Goal: Find specific page/section: Find specific page/section

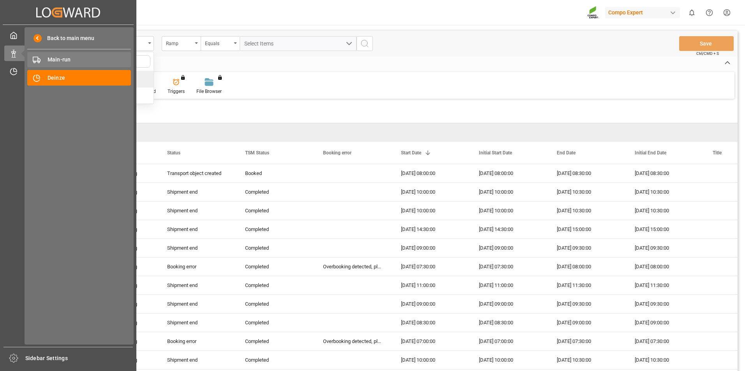
click at [65, 56] on span "Main-run" at bounding box center [90, 60] width 84 height 8
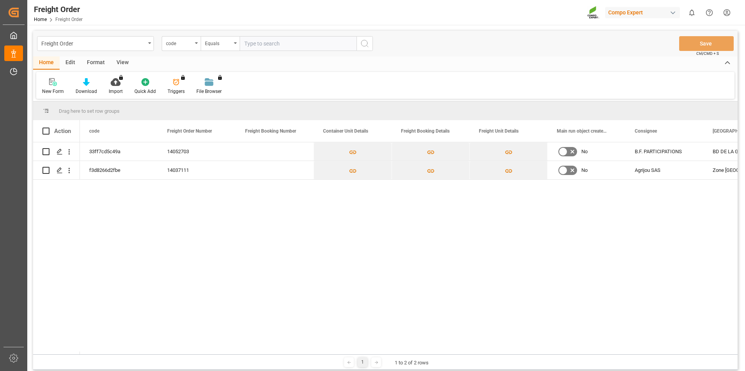
click at [261, 283] on div "No B.F. PARTICIPATIONS BD DE LA GARE 66170 14052703 33ff7cd5c49a No Agrijou SAS…" at bounding box center [408, 249] width 657 height 212
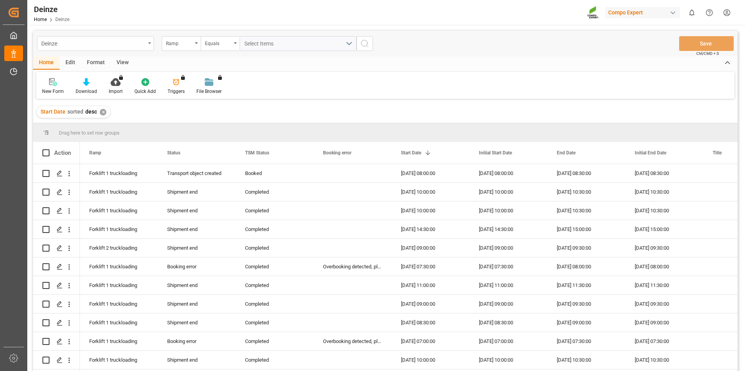
click at [132, 40] on div "Deinze" at bounding box center [93, 43] width 104 height 10
click at [115, 84] on div "Deinze" at bounding box center [95, 79] width 116 height 16
click at [115, 49] on div "Deinze" at bounding box center [95, 43] width 117 height 15
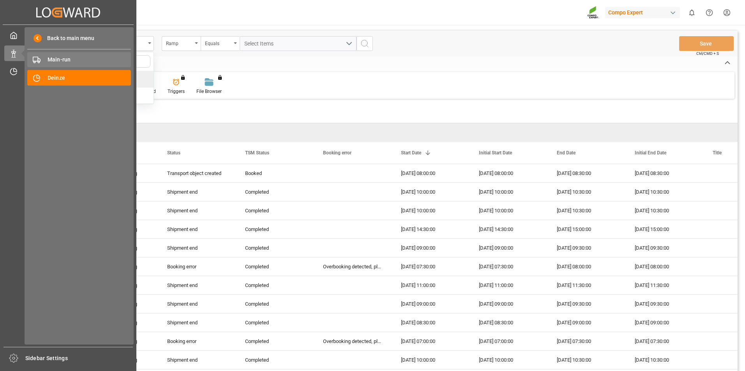
click at [67, 62] on span "Main-run" at bounding box center [90, 60] width 84 height 8
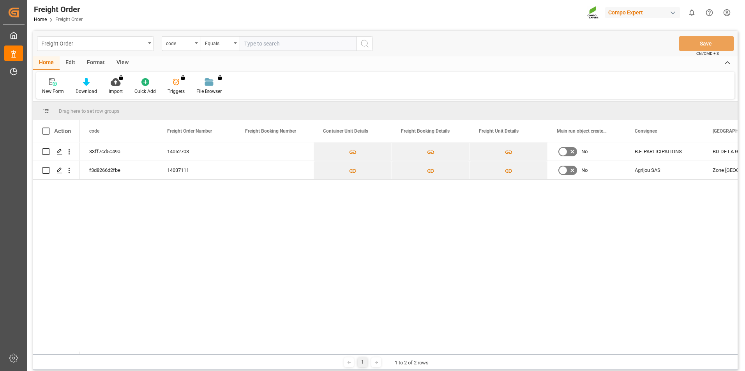
click at [164, 62] on div "Home Edit Format View" at bounding box center [385, 62] width 704 height 13
click at [129, 45] on div "Freight Order" at bounding box center [93, 43] width 104 height 10
click at [221, 227] on div "33ff7cd5c49a 14052703 No B.F. PARTICIPATIONS BD DE LA GARE 66170 f3d8266d2fbe 1…" at bounding box center [408, 249] width 657 height 212
click at [163, 223] on div "33ff7cd5c49a 14052703 No B.F. PARTICIPATIONS BD DE LA GARE 66170 f3d8266d2fbe 1…" at bounding box center [408, 249] width 657 height 212
click at [196, 46] on div "code" at bounding box center [181, 43] width 39 height 15
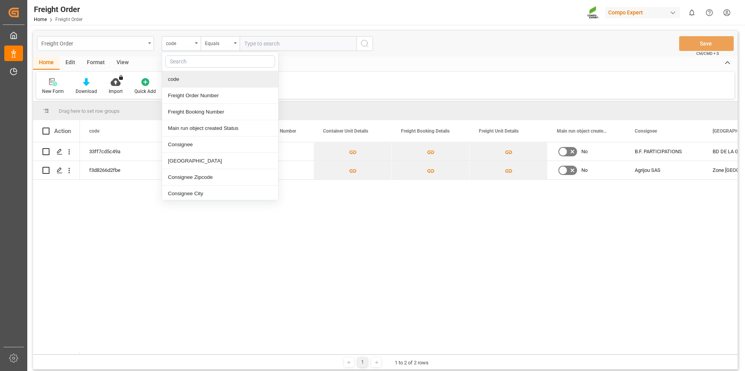
click at [85, 44] on div "Freight Order" at bounding box center [93, 43] width 104 height 10
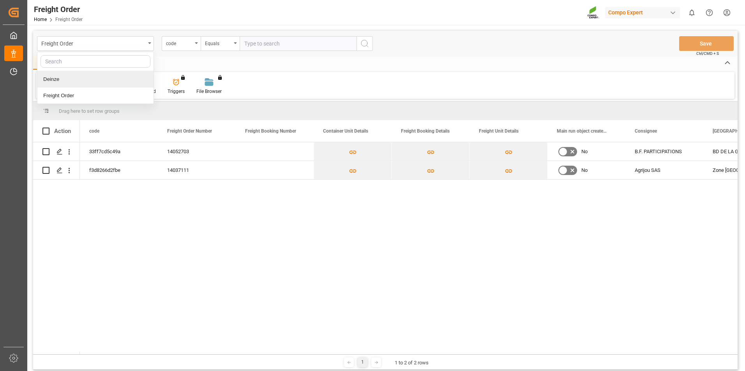
click at [74, 82] on div "Deinze" at bounding box center [95, 79] width 116 height 16
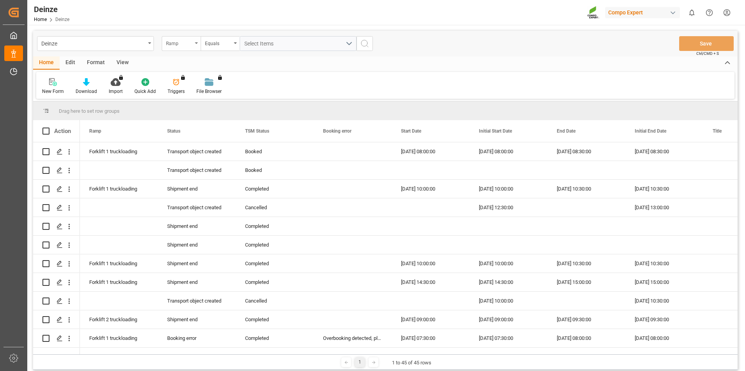
click at [184, 42] on div "Ramp" at bounding box center [179, 42] width 26 height 9
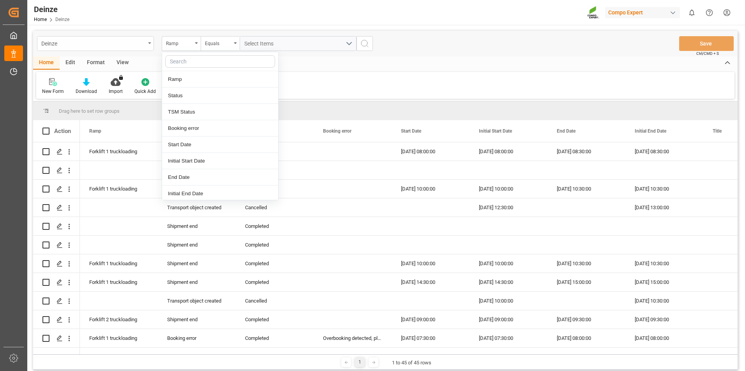
click at [124, 45] on div "Deinze" at bounding box center [93, 43] width 104 height 10
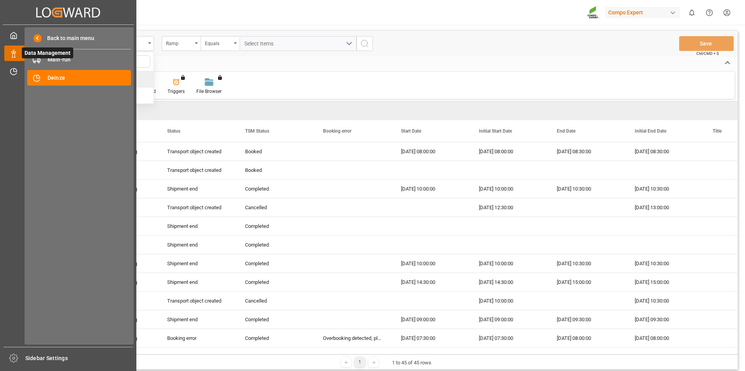
click at [20, 54] on icon at bounding box center [23, 53] width 16 height 16
click at [56, 63] on span "Main-run" at bounding box center [90, 60] width 84 height 8
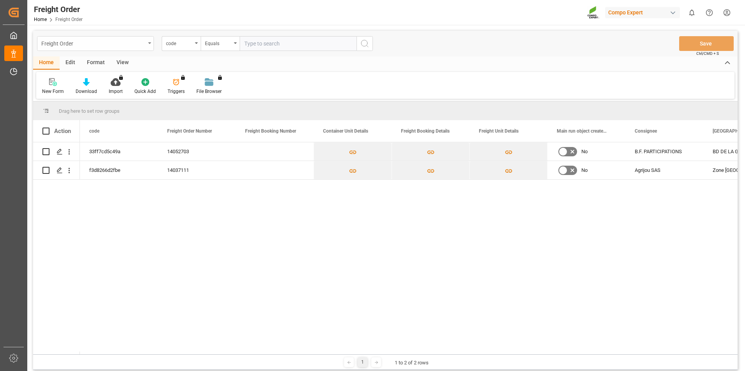
click at [123, 41] on div "Freight Order" at bounding box center [93, 43] width 104 height 10
click at [175, 43] on div "code" at bounding box center [179, 42] width 26 height 9
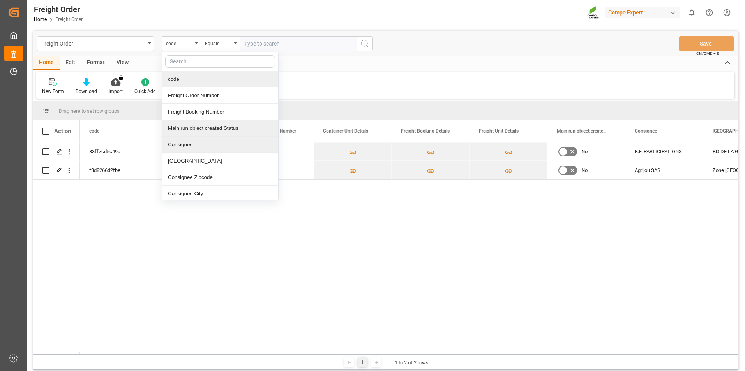
click at [216, 129] on div "Main run object created Status" at bounding box center [220, 128] width 116 height 16
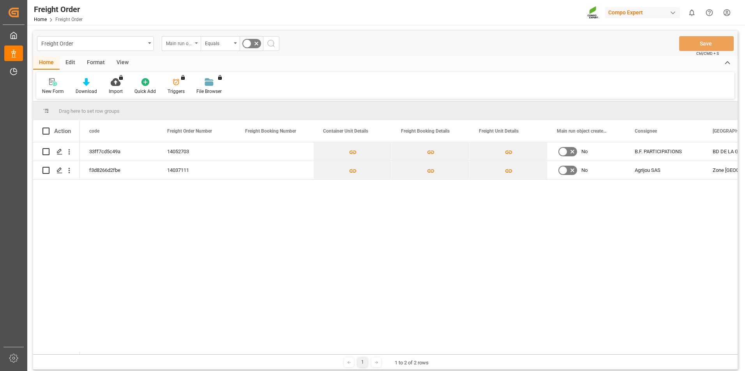
click at [193, 41] on div "Main run object created Status" at bounding box center [181, 43] width 39 height 15
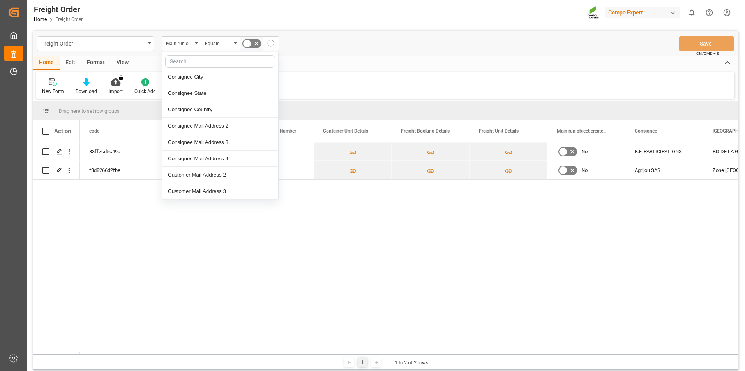
scroll to position [149, 0]
click at [219, 247] on div "33ff7cd5c49a 14052703 No B.F. PARTICIPATIONS BD DE LA GARE 66170 f3d8266d2fbe 1…" at bounding box center [408, 249] width 657 height 212
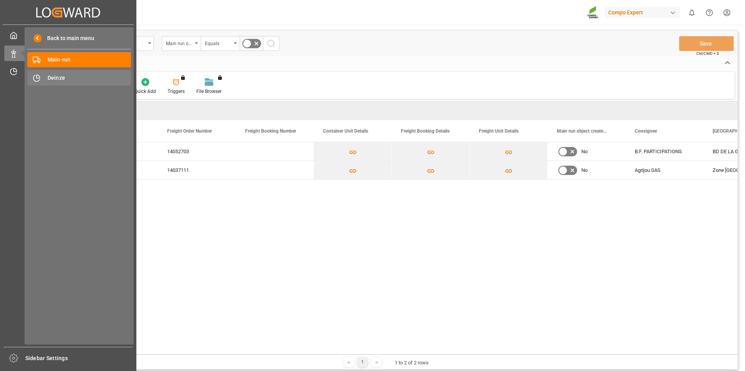
click at [49, 79] on span "Deinze" at bounding box center [90, 78] width 84 height 8
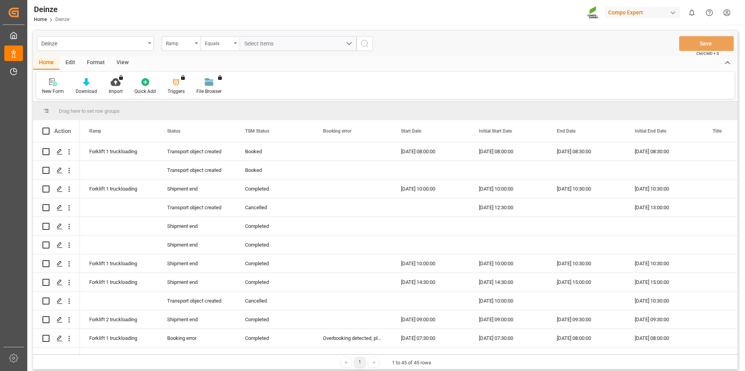
click at [167, 61] on div "Home Edit Format View" at bounding box center [385, 62] width 704 height 13
click at [185, 44] on div "Ramp" at bounding box center [179, 42] width 26 height 9
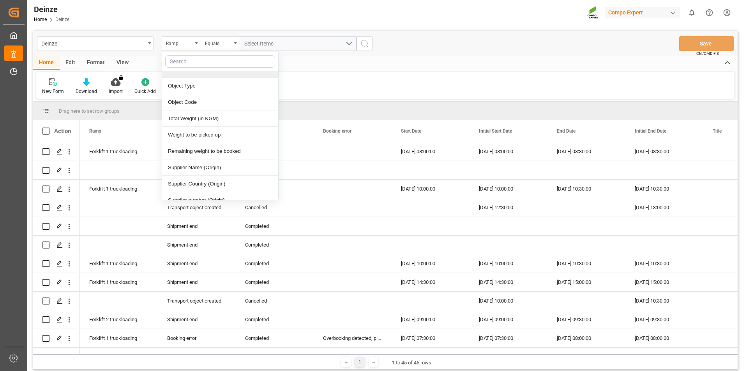
scroll to position [156, 0]
click at [217, 46] on div "Equals" at bounding box center [218, 42] width 26 height 9
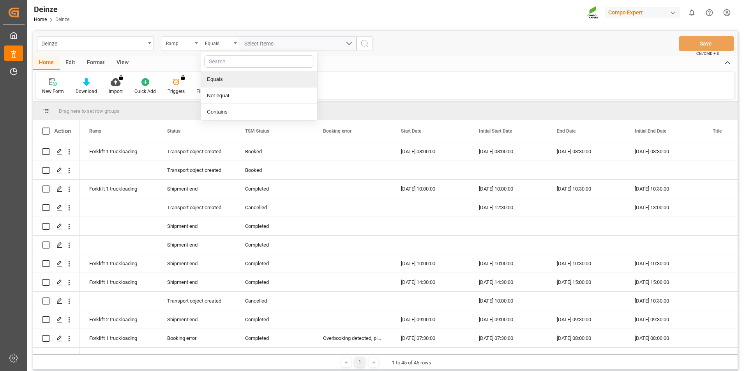
click at [230, 85] on div "Equals" at bounding box center [259, 79] width 116 height 16
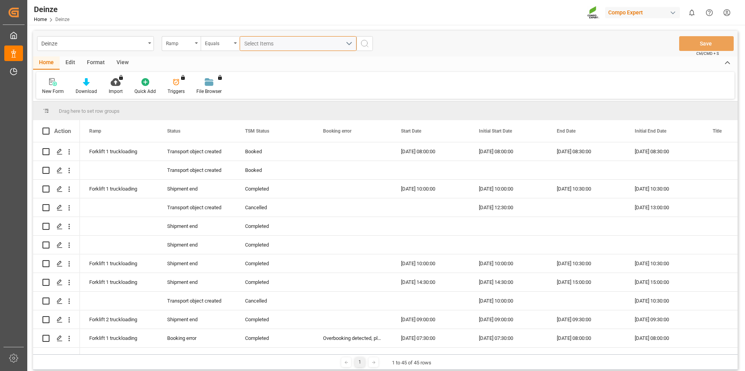
click at [257, 46] on span "Select Items" at bounding box center [260, 43] width 33 height 6
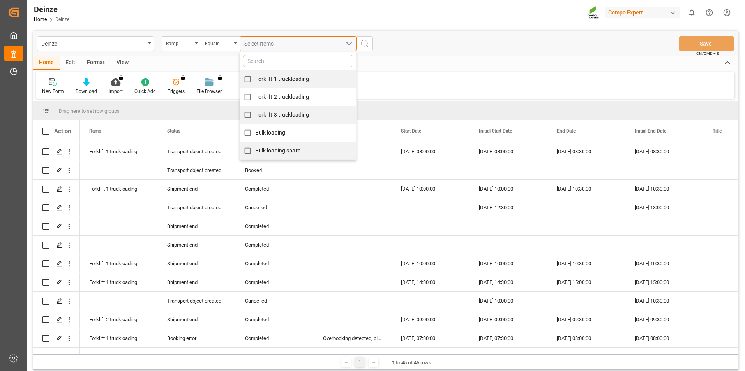
click at [257, 46] on span "Select Items" at bounding box center [260, 43] width 33 height 6
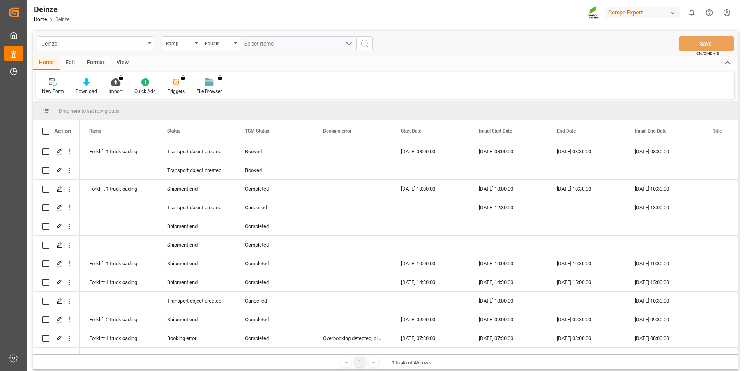
click at [106, 48] on div "Deinze" at bounding box center [95, 43] width 117 height 15
click at [89, 100] on div "Freight Order" at bounding box center [95, 96] width 116 height 16
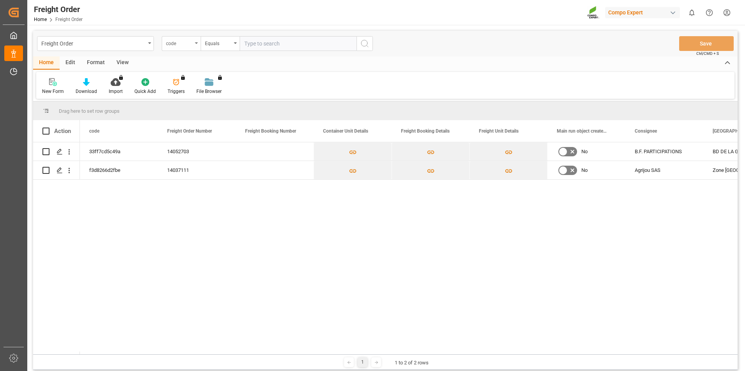
click at [185, 49] on div "code" at bounding box center [181, 43] width 39 height 15
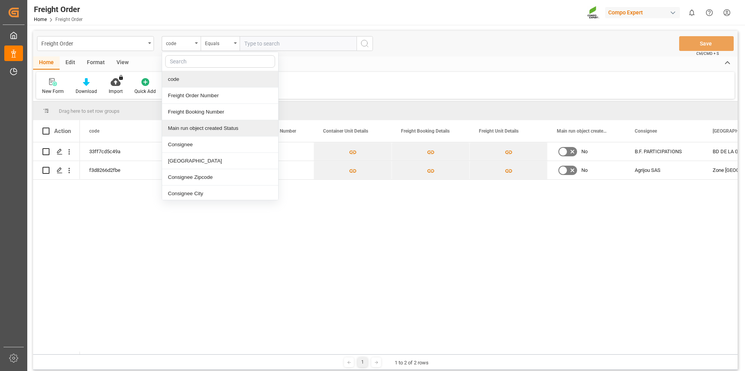
click at [215, 128] on div "Main run object created Status" at bounding box center [220, 128] width 116 height 16
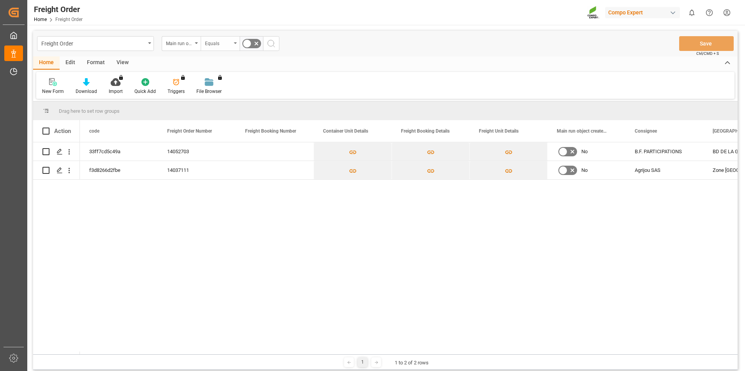
click at [221, 39] on div "Equals" at bounding box center [218, 42] width 26 height 9
click at [230, 81] on div "Equals" at bounding box center [259, 79] width 116 height 16
click at [61, 169] on polygon "Press SPACE to select this row." at bounding box center [59, 170] width 4 height 4
